Goal: Check status: Check status

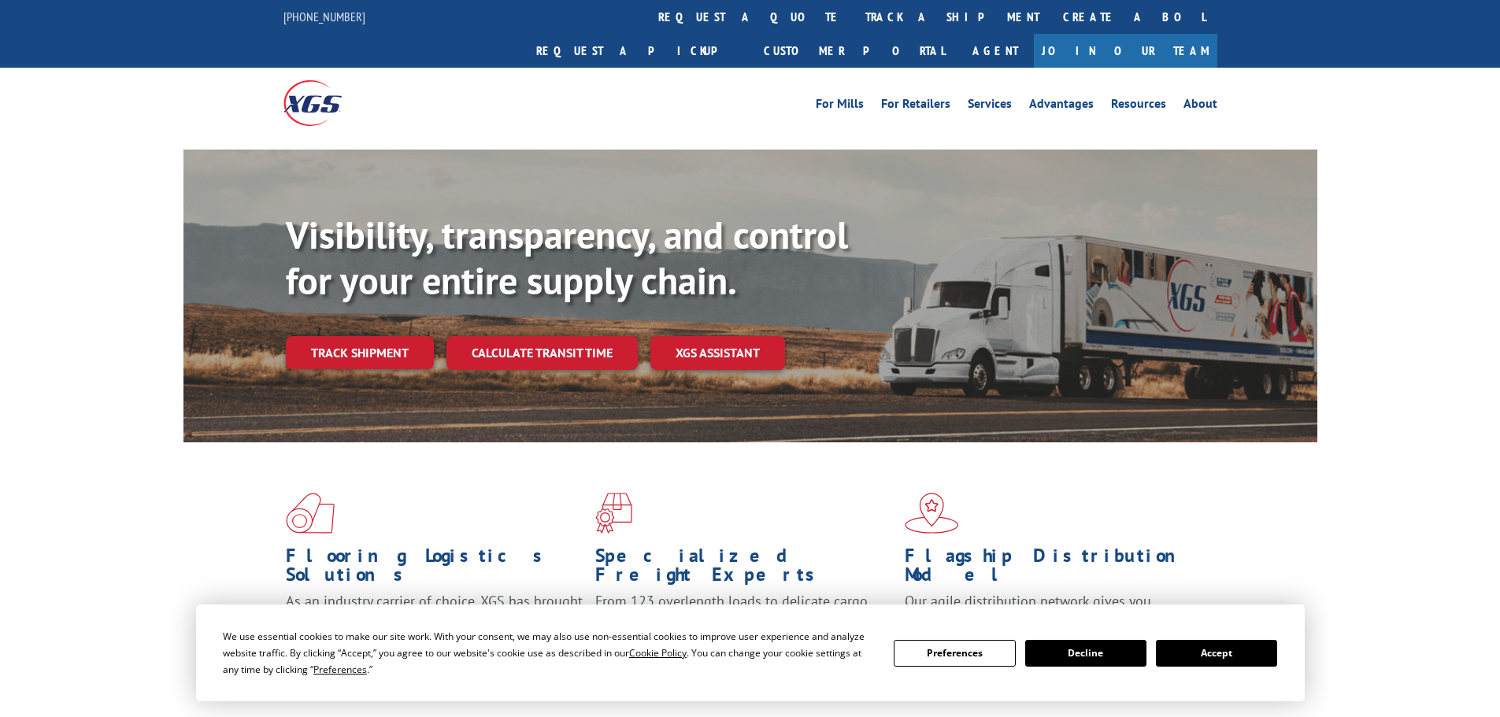
click at [1195, 654] on button "Accept" at bounding box center [1216, 653] width 121 height 27
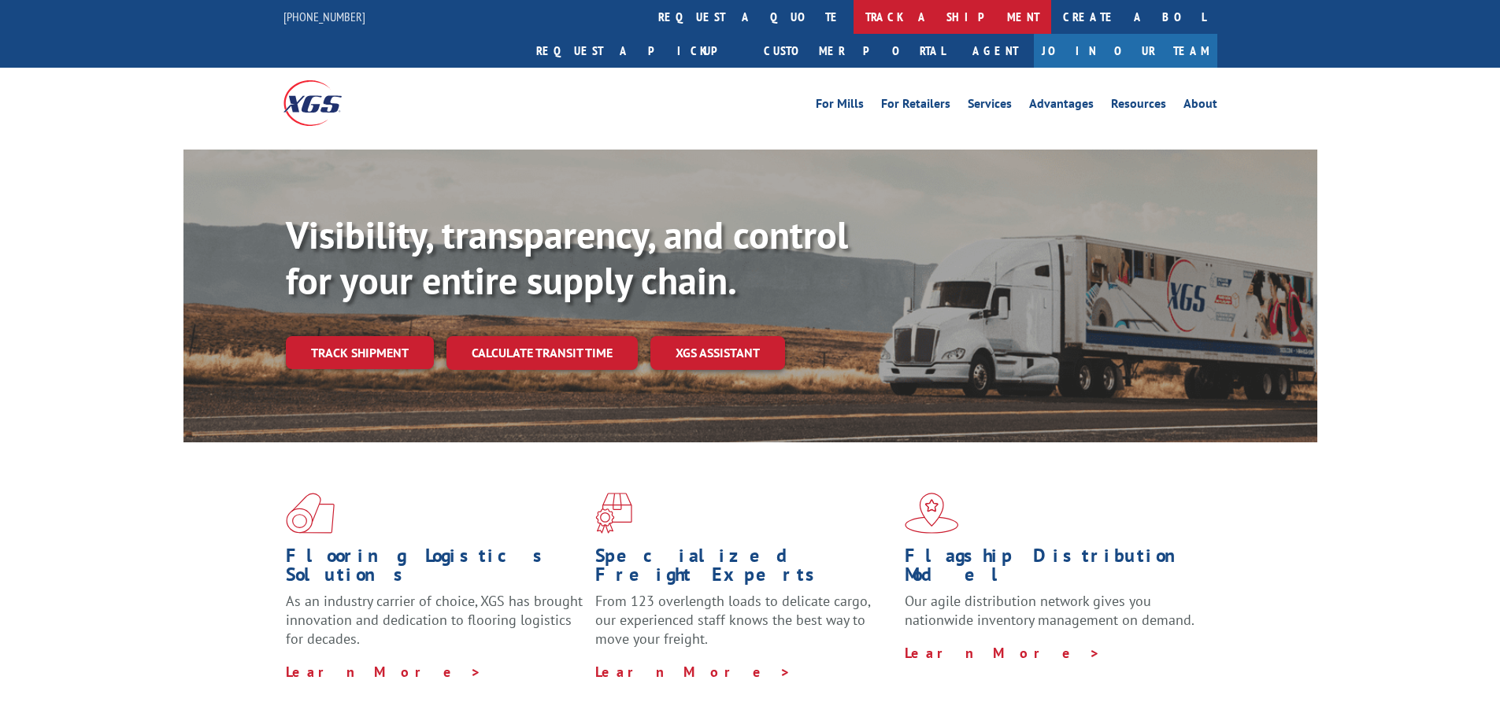
click at [854, 13] on link "track a shipment" at bounding box center [953, 17] width 198 height 34
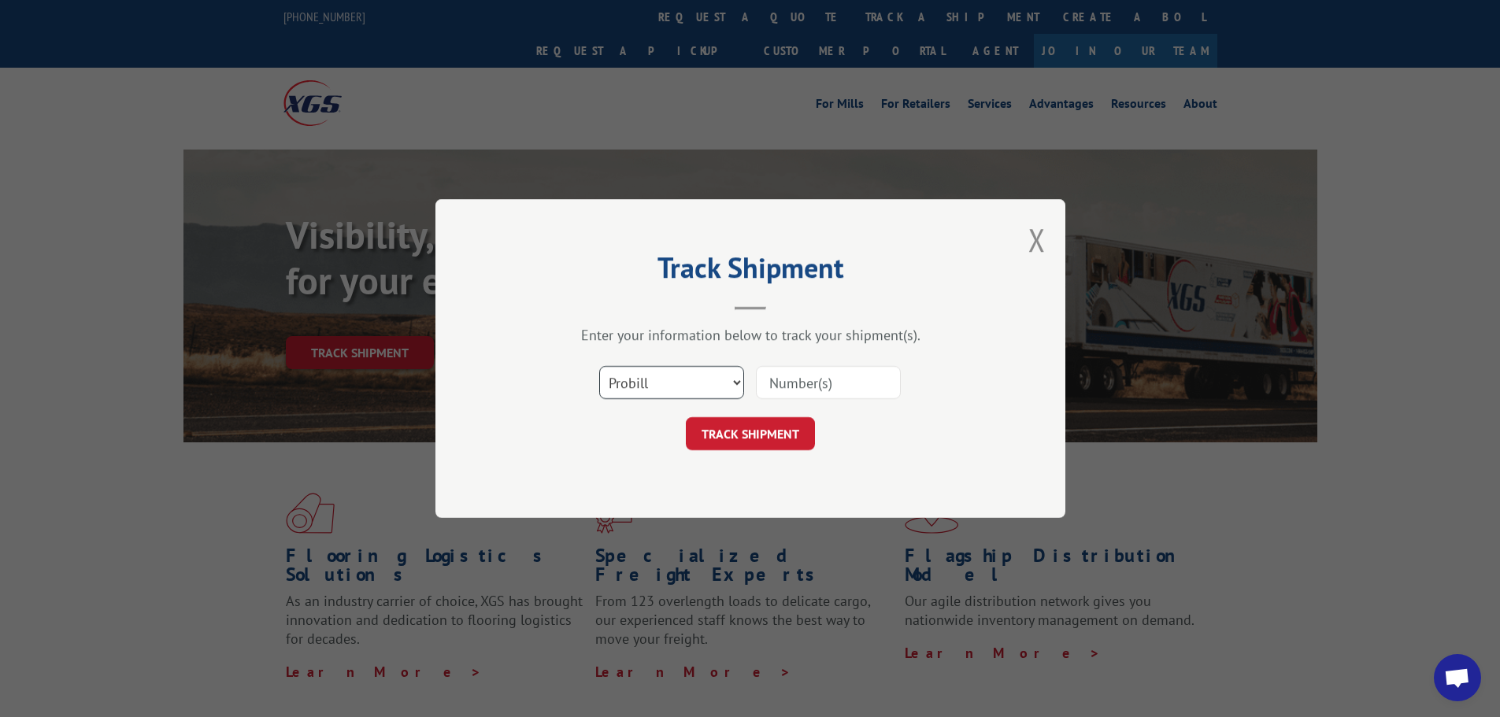
click at [629, 390] on select "Select category... Probill BOL PO" at bounding box center [671, 382] width 145 height 33
select select "po"
click at [599, 366] on select "Select category... Probill BOL PO" at bounding box center [671, 382] width 145 height 33
click at [782, 386] on input at bounding box center [828, 382] width 145 height 33
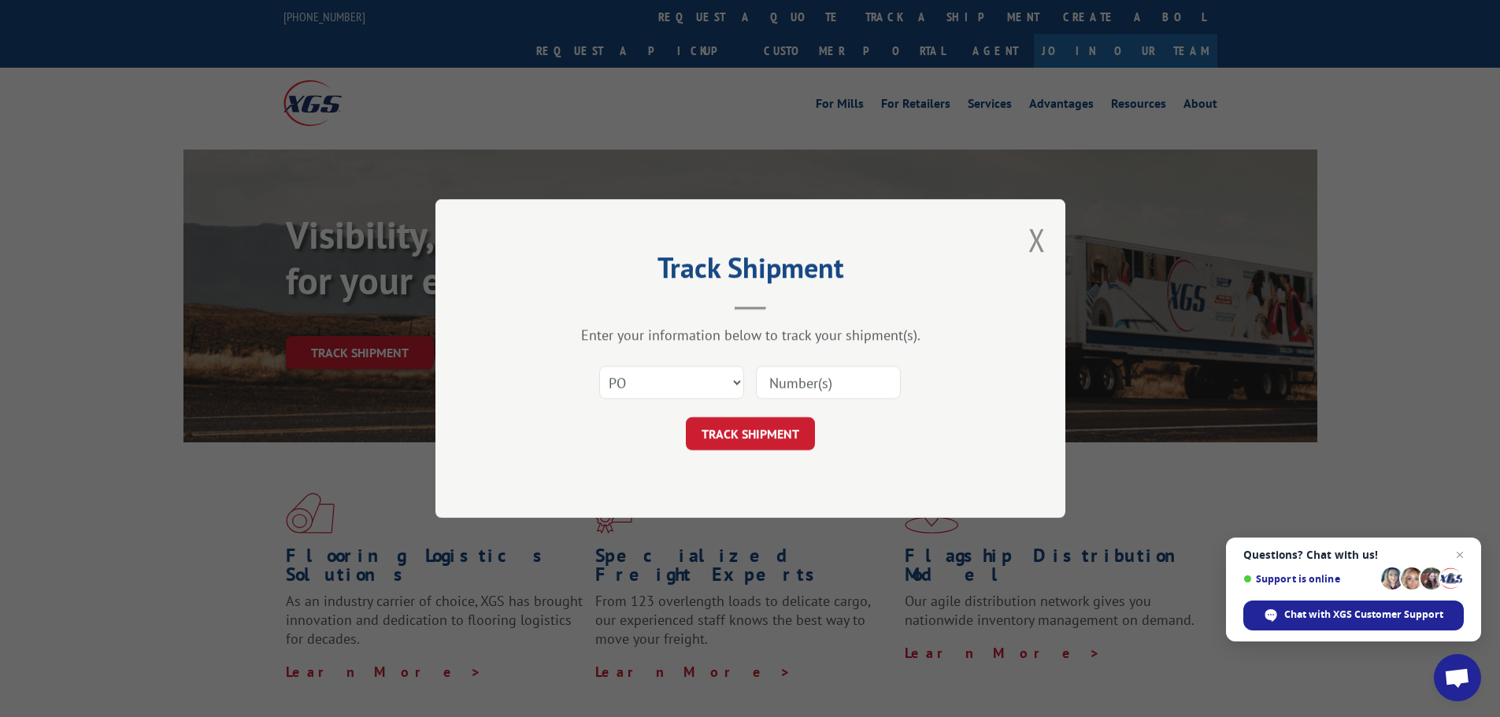
paste input "44522787"
type input "44522787"
click at [721, 432] on button "TRACK SHIPMENT" at bounding box center [750, 433] width 129 height 33
